Goal: Use online tool/utility: Utilize a website feature to perform a specific function

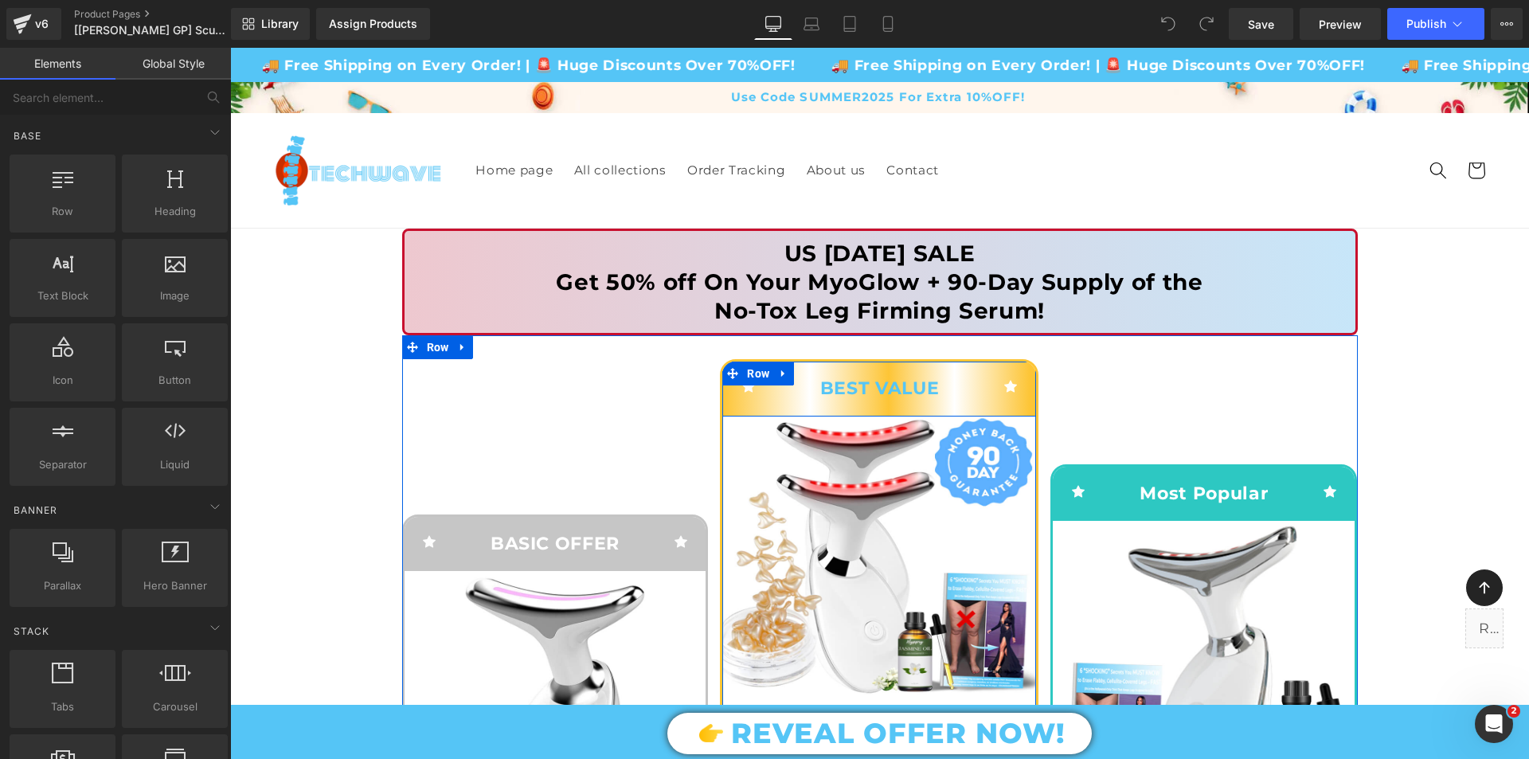
click at [775, 399] on div "Best Value Text Block" at bounding box center [879, 388] width 209 height 30
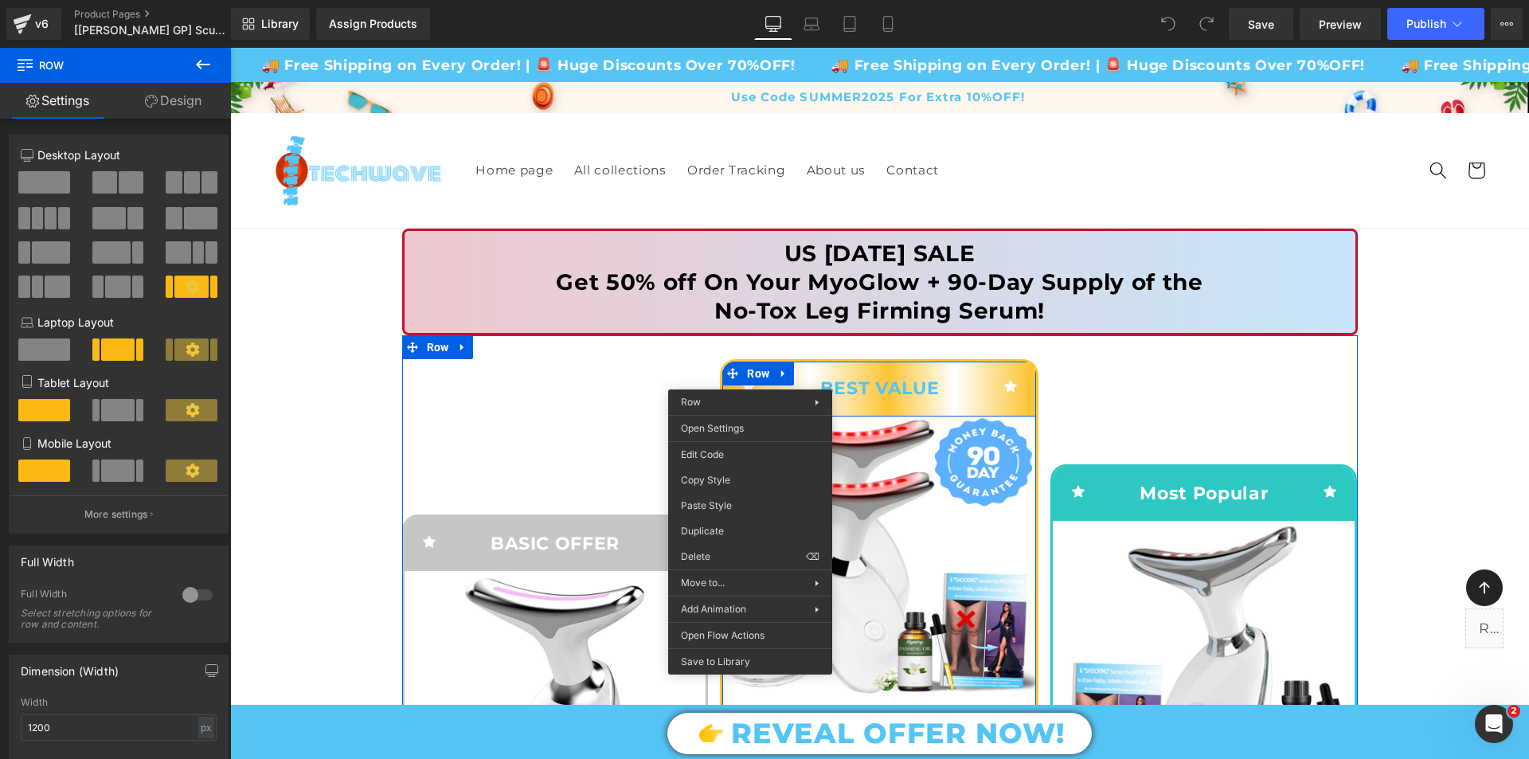
click at [925, 370] on div "Icon Best Value Text Block Icon Row" at bounding box center [879, 389] width 314 height 54
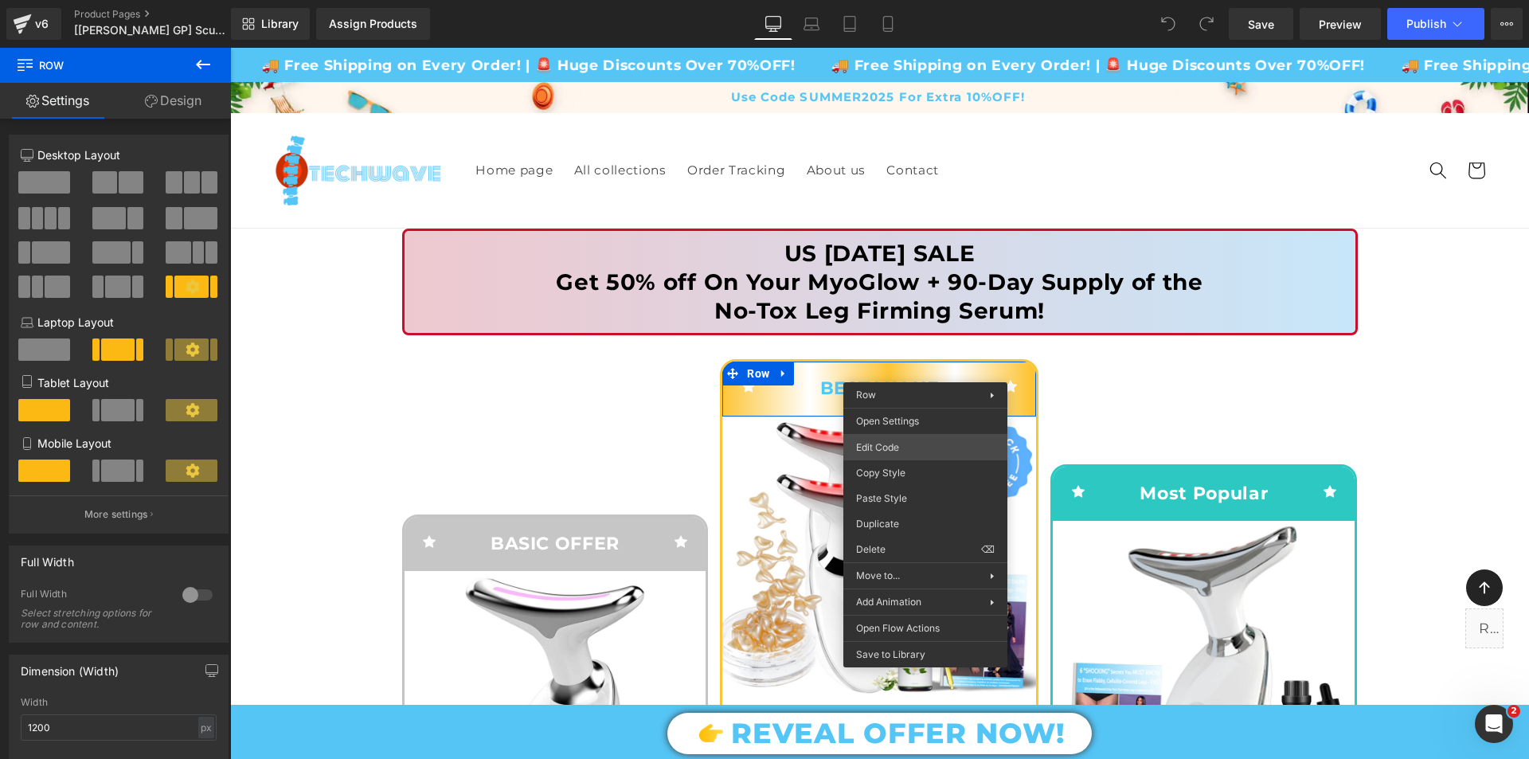
click at [903, 0] on div "You are previewing how the will restyle your page. You can not edit Elements in…" at bounding box center [764, 0] width 1529 height 0
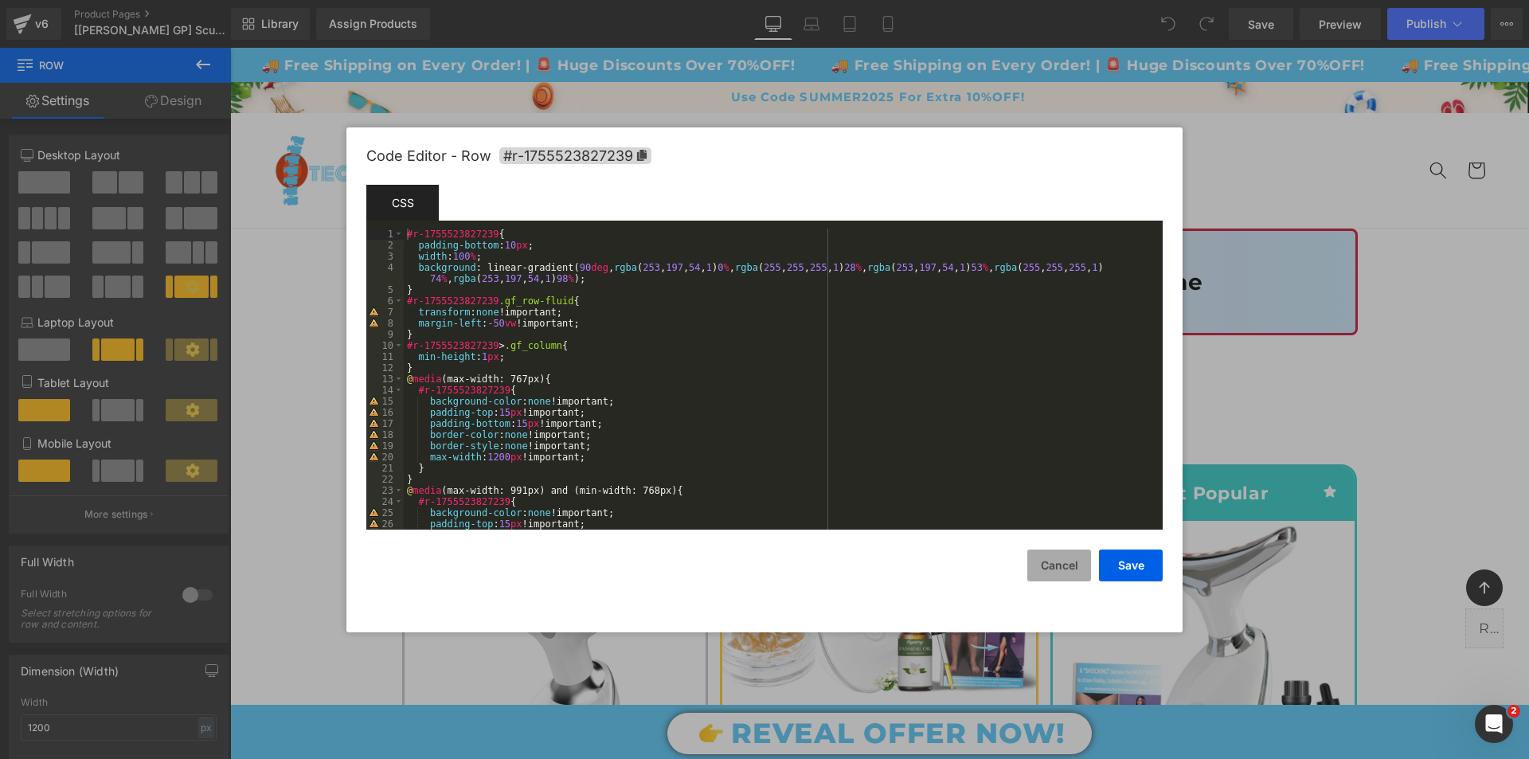
click at [1062, 568] on button "Cancel" at bounding box center [1059, 565] width 64 height 32
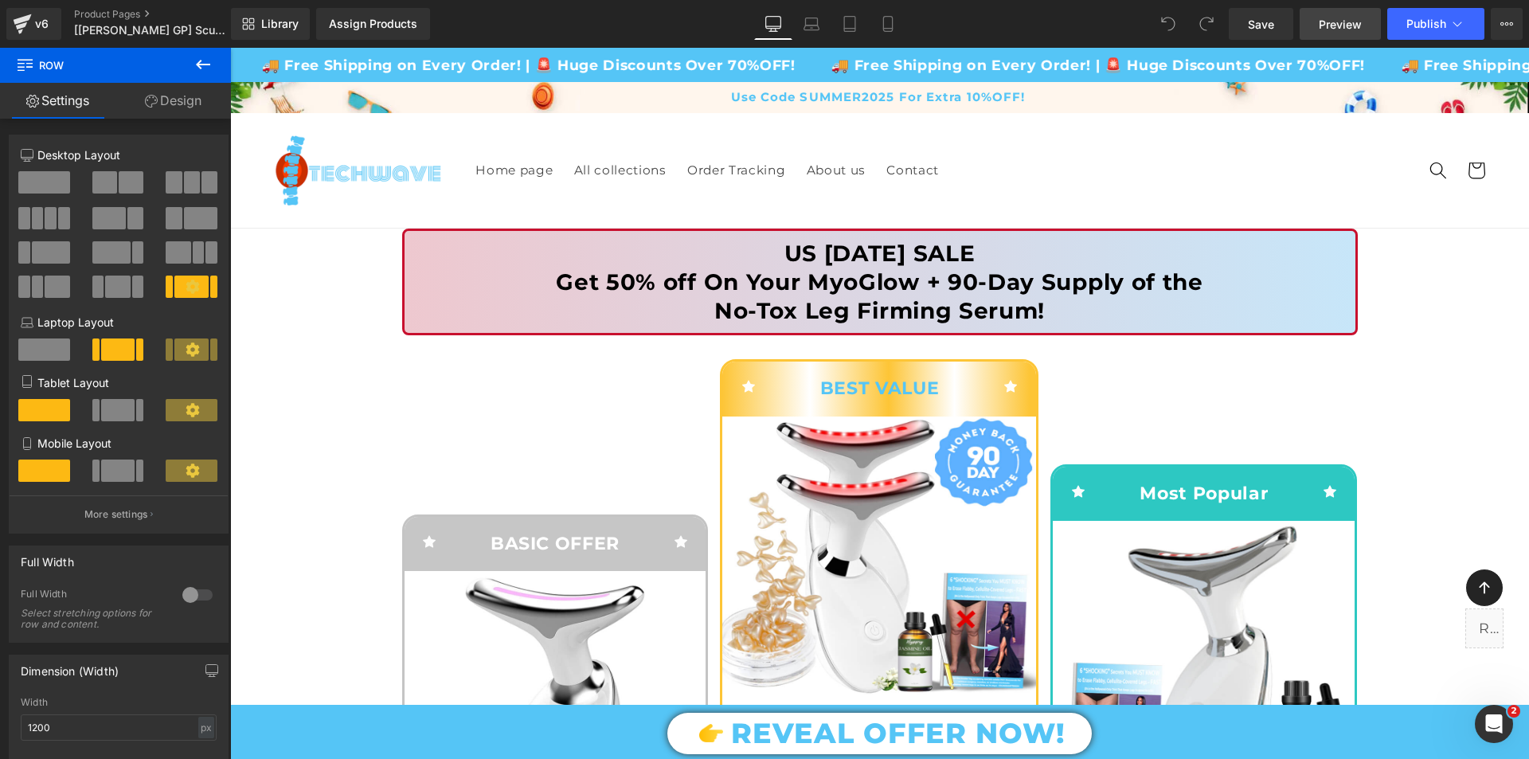
click at [1341, 30] on span "Preview" at bounding box center [1340, 24] width 43 height 17
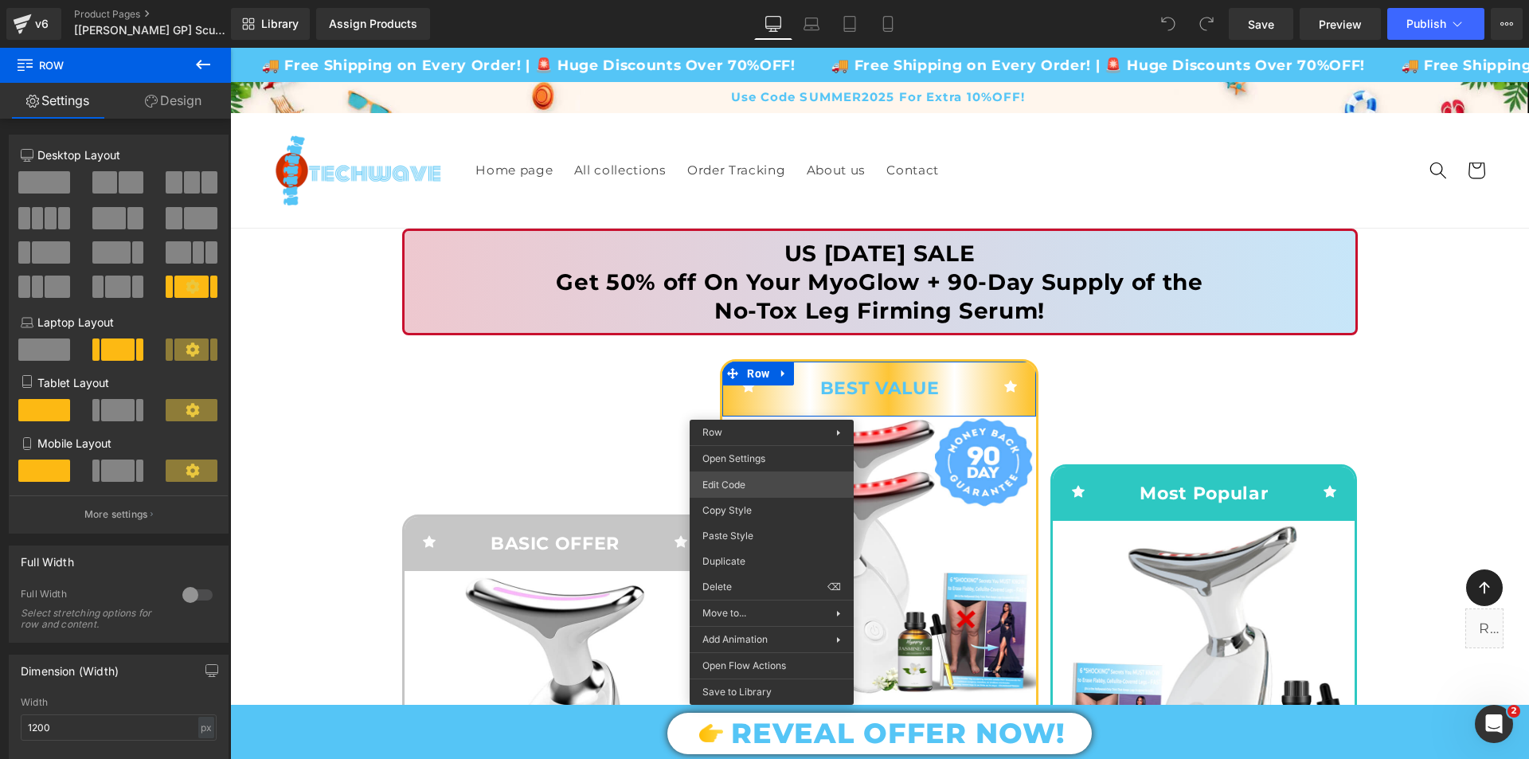
click at [735, 0] on div "You are previewing how the will restyle your page. You can not edit Elements in…" at bounding box center [764, 0] width 1529 height 0
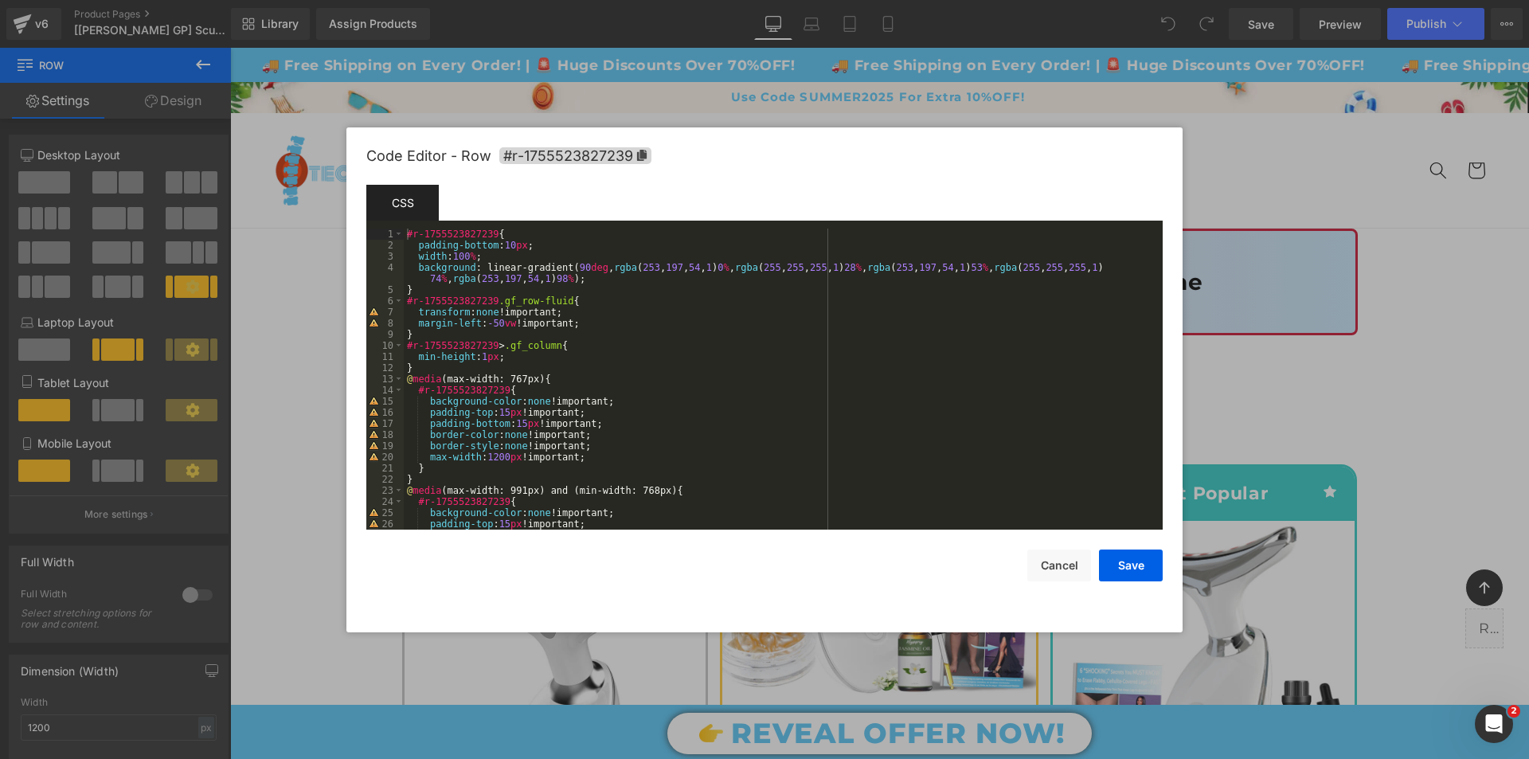
click at [732, 269] on div "#r-1755523827239 { padding-bottom : 10 px ; width : 100 % ; background : linear…" at bounding box center [780, 390] width 753 height 323
click at [847, 265] on div "#r-1755523827239 { padding-bottom : 10 px ; width : 100 % ; background : linear…" at bounding box center [780, 390] width 753 height 323
click at [940, 268] on div "#r-1755523827239 { padding-bottom : 10 px ; width : 100 % ; background : linear…" at bounding box center [780, 390] width 753 height 323
click at [941, 271] on div "#r-1755523827239 { padding-bottom : 10 px ; width : 100 % ; background : linear…" at bounding box center [780, 390] width 753 height 323
click at [1060, 268] on div "#r-1755523827239 { padding-bottom : 10 px ; width : 100 % ; background : linear…" at bounding box center [780, 390] width 753 height 323
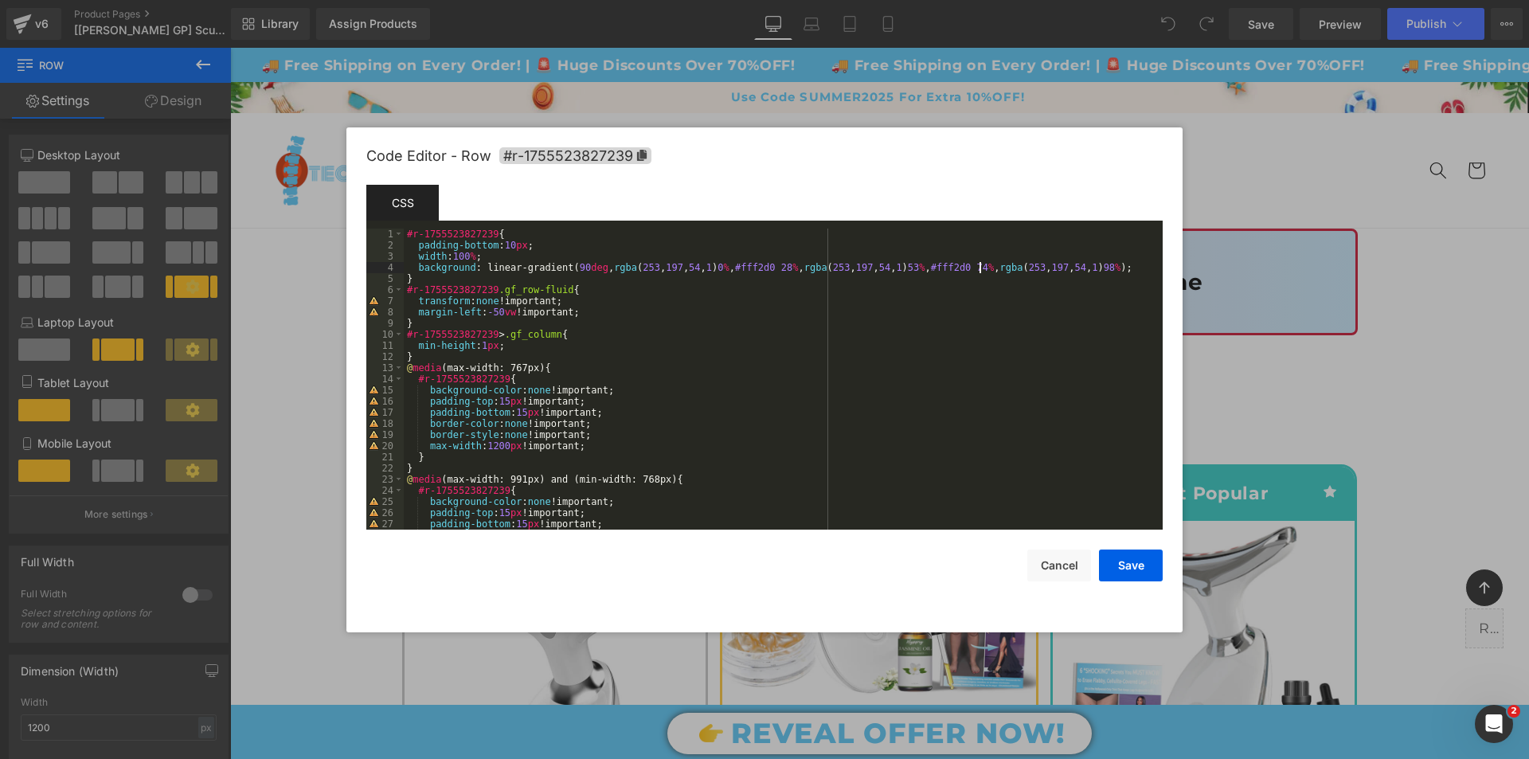
click at [902, 201] on div "Template CSS Script" at bounding box center [764, 207] width 796 height 44
click at [1137, 577] on button "Save" at bounding box center [1131, 565] width 64 height 32
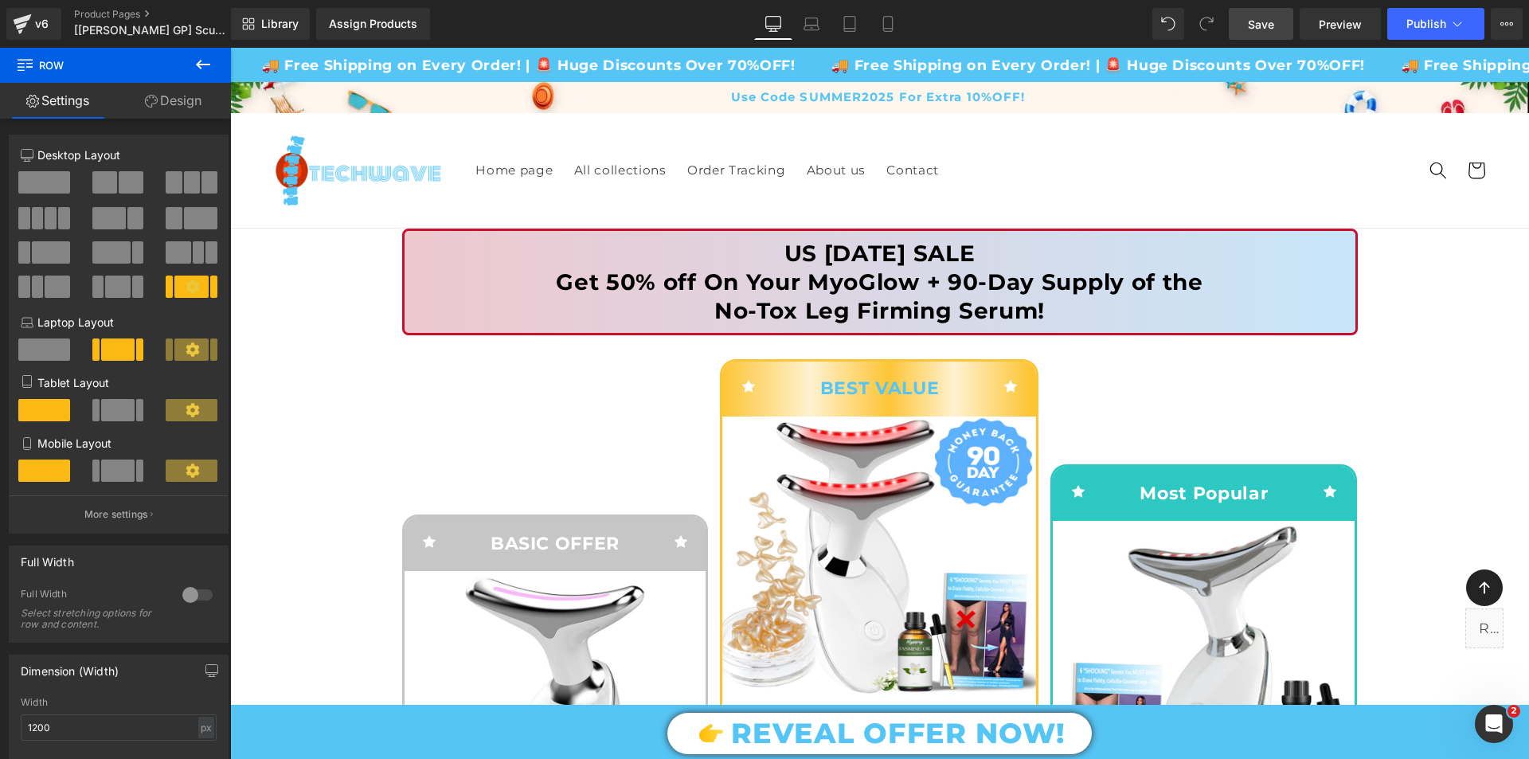
click at [1268, 22] on span "Save" at bounding box center [1261, 24] width 26 height 17
